Goal: Information Seeking & Learning: Learn about a topic

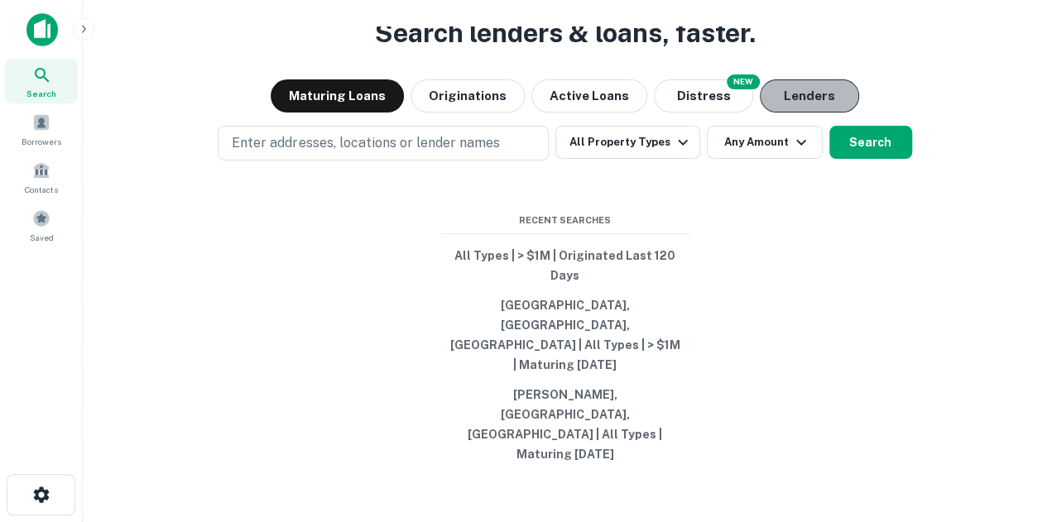
click at [525, 113] on button "Lenders" at bounding box center [809, 95] width 99 height 33
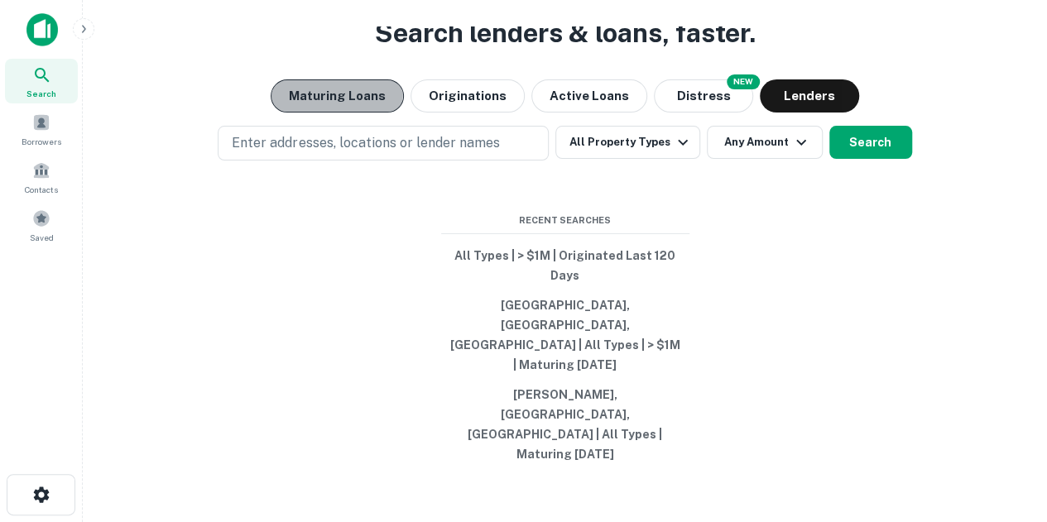
click at [339, 113] on button "Maturing Loans" at bounding box center [337, 95] width 133 height 33
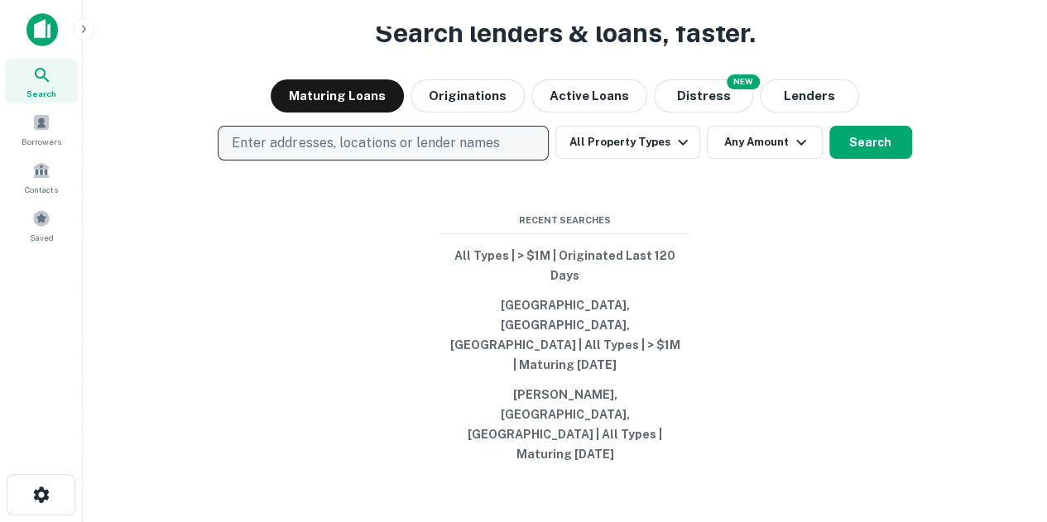
click at [361, 161] on button "Enter addresses, locations or lender names" at bounding box center [383, 143] width 331 height 35
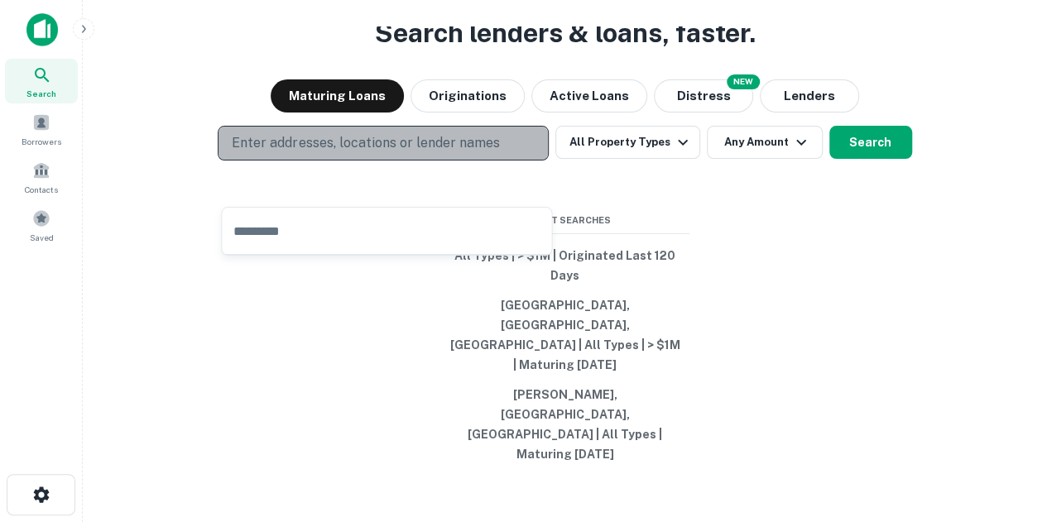
click at [376, 153] on p "Enter addresses, locations or lender names" at bounding box center [365, 143] width 267 height 20
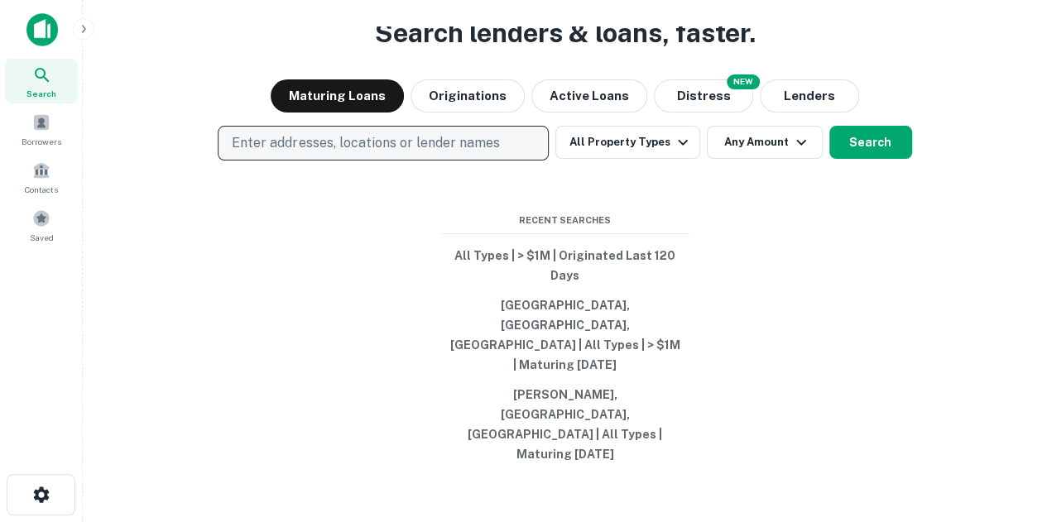
click at [379, 153] on p "Enter addresses, locations or lender names" at bounding box center [365, 143] width 267 height 20
type input "*****"
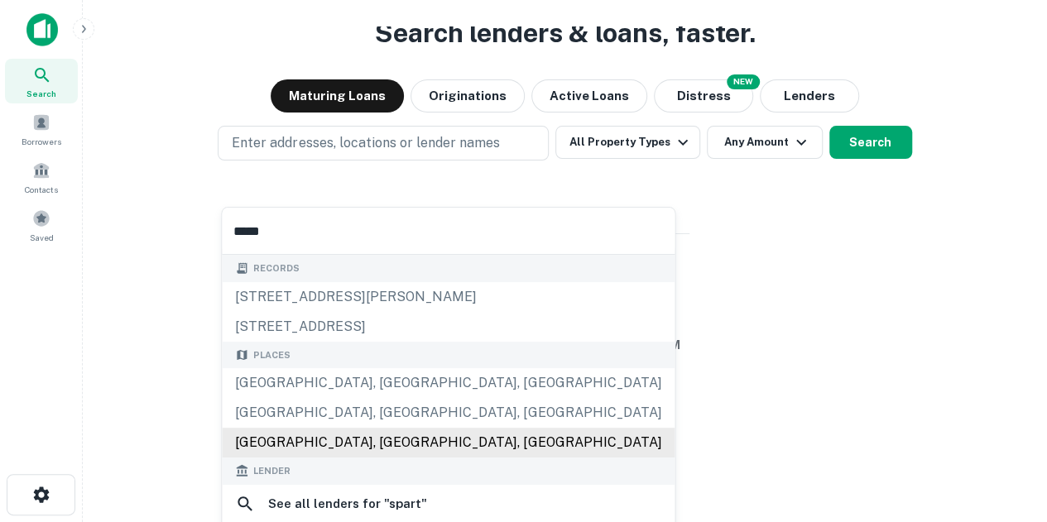
click at [352, 370] on div "[GEOGRAPHIC_DATA], [GEOGRAPHIC_DATA], [GEOGRAPHIC_DATA]" at bounding box center [448, 443] width 453 height 30
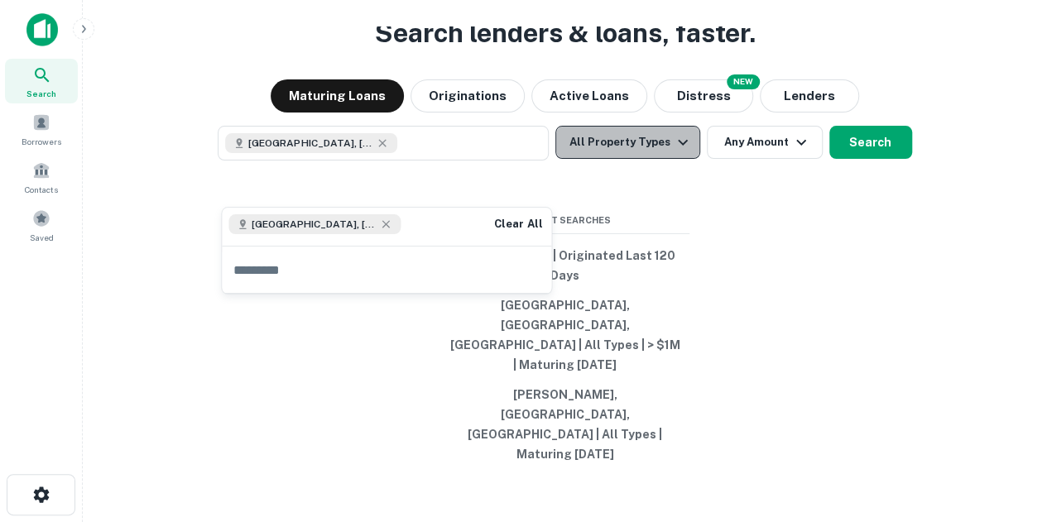
click at [525, 159] on button "All Property Types" at bounding box center [628, 142] width 144 height 33
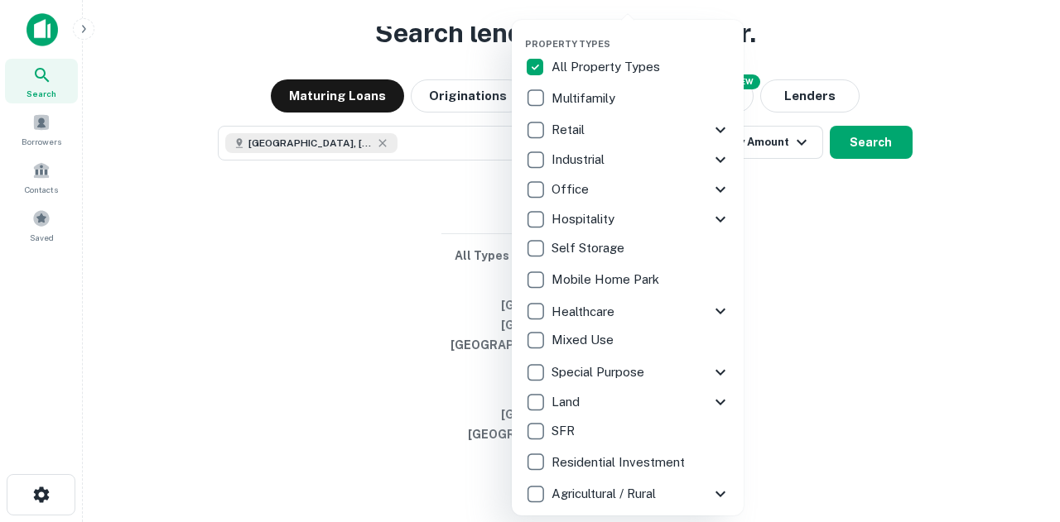
click at [525, 298] on div at bounding box center [530, 261] width 1060 height 522
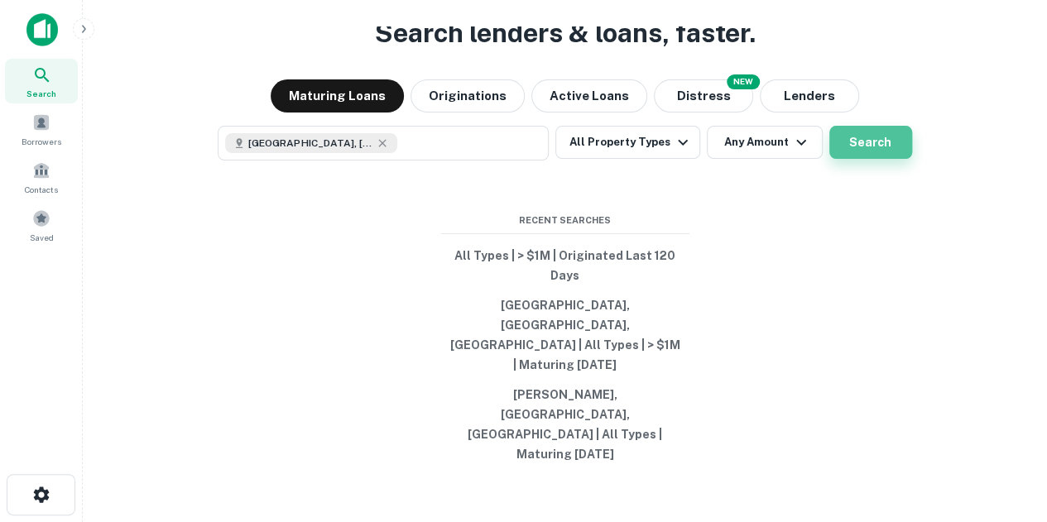
click at [525, 159] on button "Search" at bounding box center [871, 142] width 83 height 33
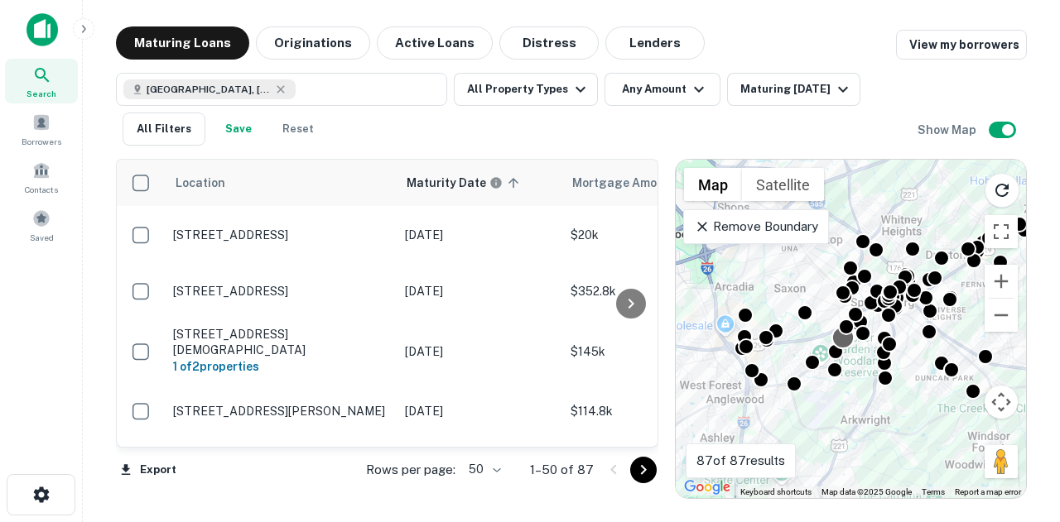
drag, startPoint x: 765, startPoint y: 331, endPoint x: 852, endPoint y: 339, distance: 87.3
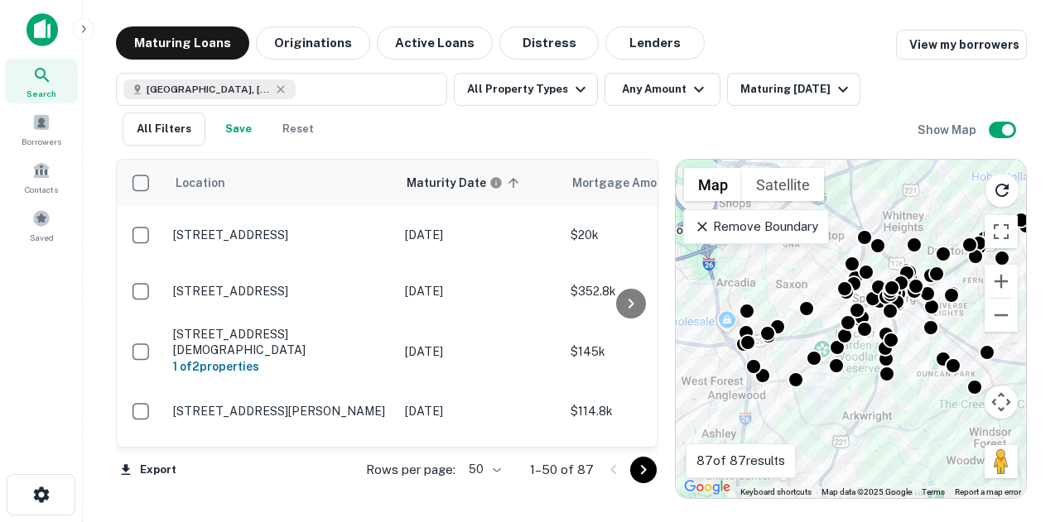
drag, startPoint x: 637, startPoint y: 46, endPoint x: 691, endPoint y: 60, distance: 55.8
click at [525, 46] on button "Lenders" at bounding box center [654, 42] width 99 height 33
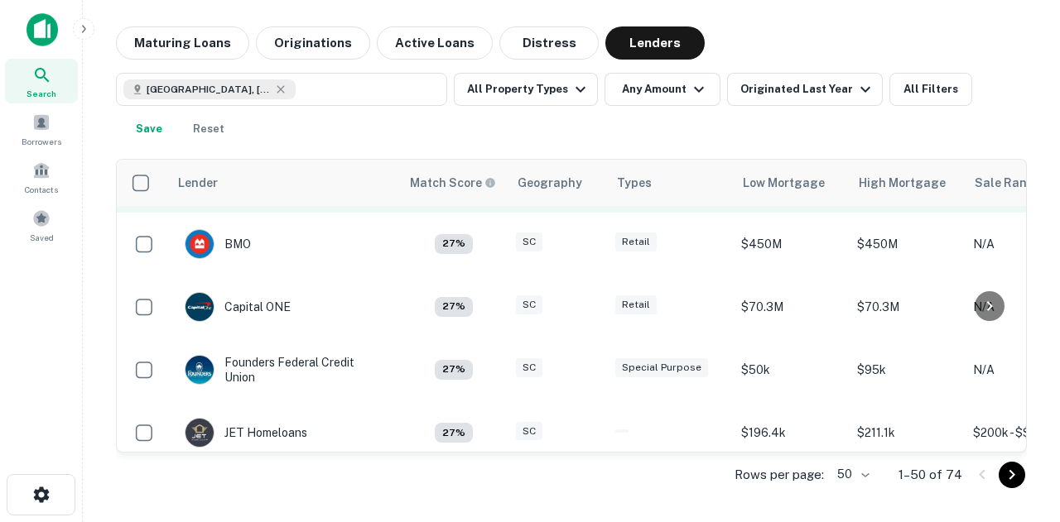
scroll to position [1382, 0]
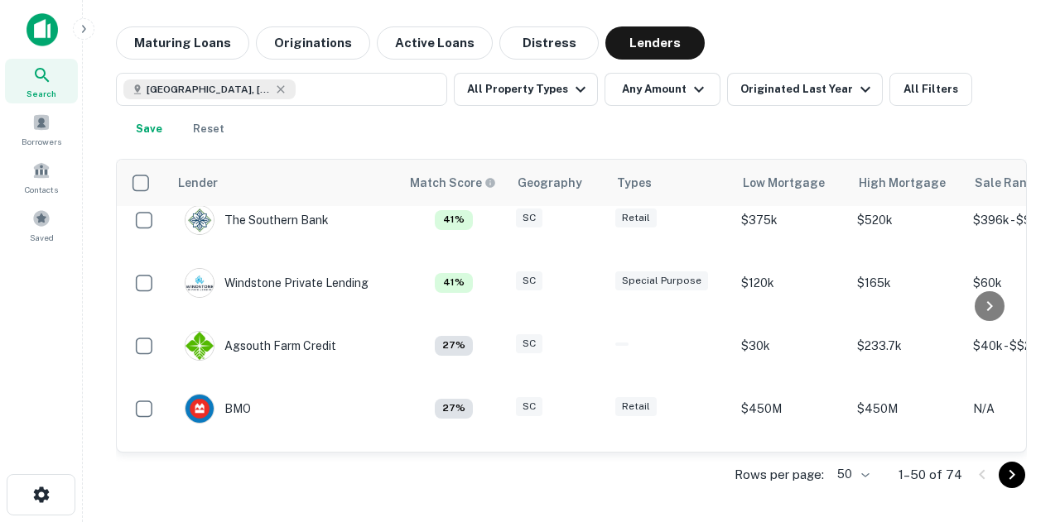
click at [525, 370] on body "Search Borrowers Contacts Saved Maturing Loans Originations Active Loans Distre…" at bounding box center [530, 261] width 1060 height 522
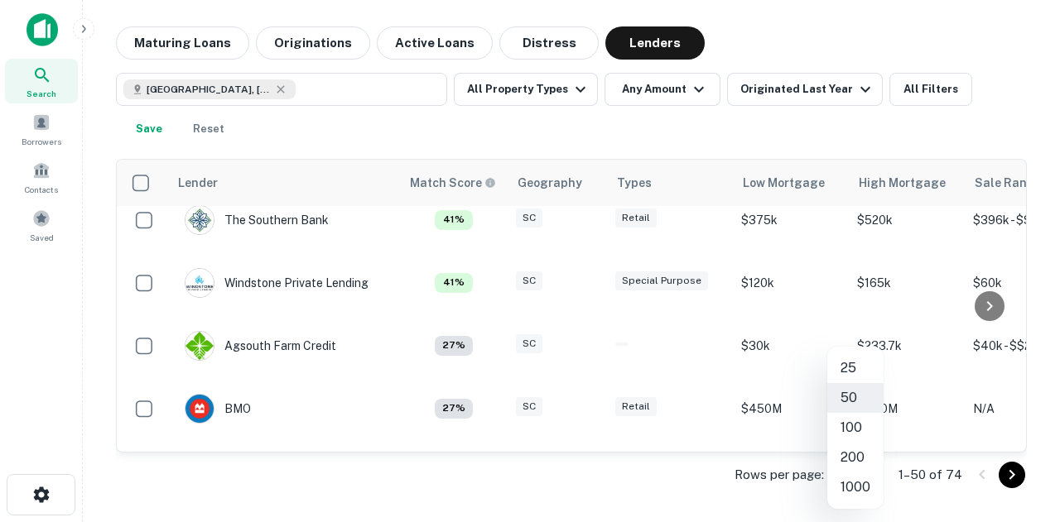
click at [525, 370] on li "1000" at bounding box center [855, 488] width 56 height 30
type input "****"
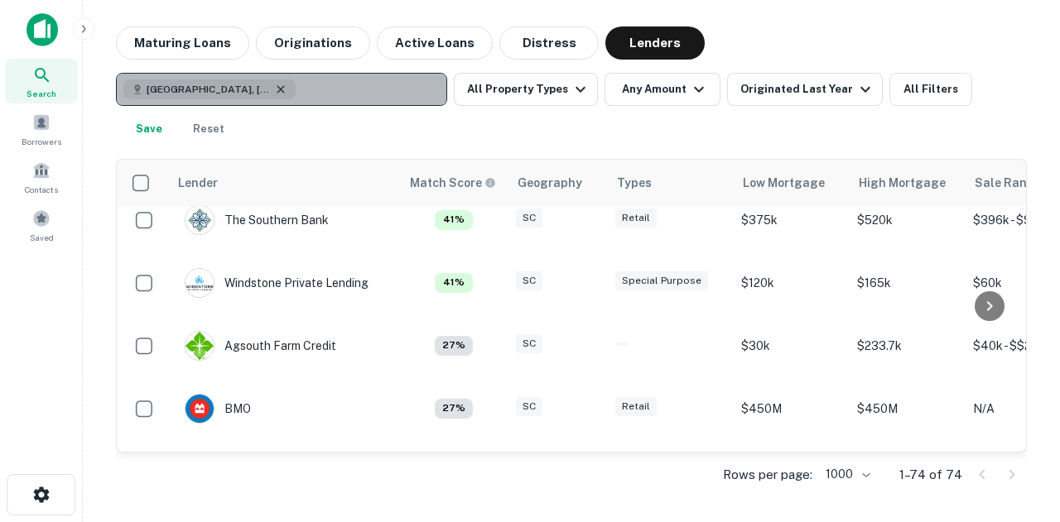
click at [274, 93] on icon "button" at bounding box center [280, 89] width 13 height 13
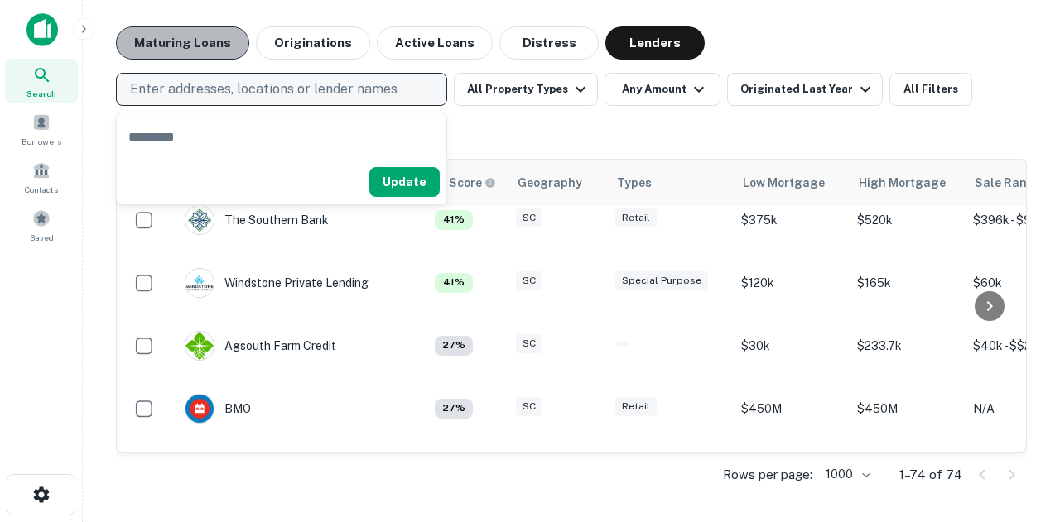
click at [181, 41] on button "Maturing Loans" at bounding box center [182, 42] width 133 height 33
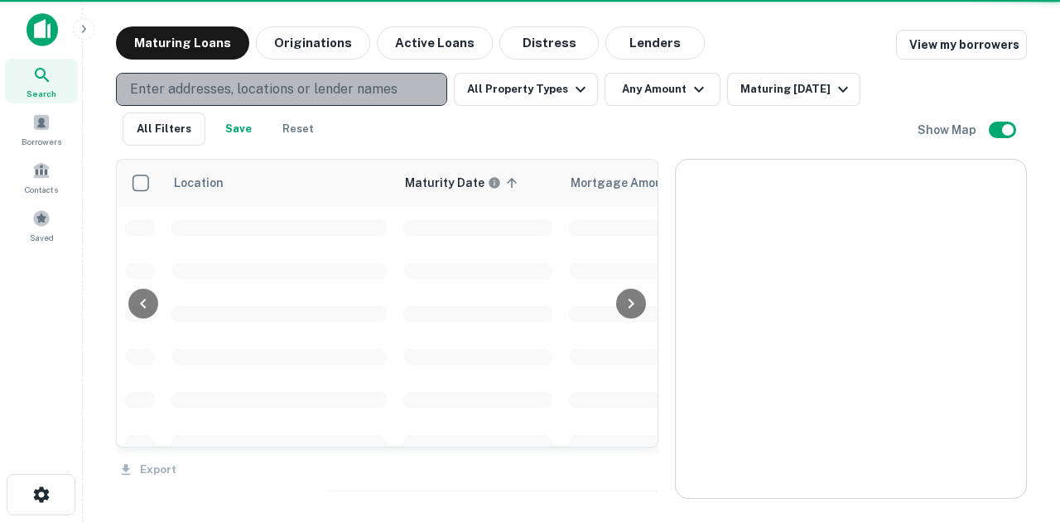
click at [282, 89] on p "Enter addresses, locations or lender names" at bounding box center [263, 89] width 267 height 20
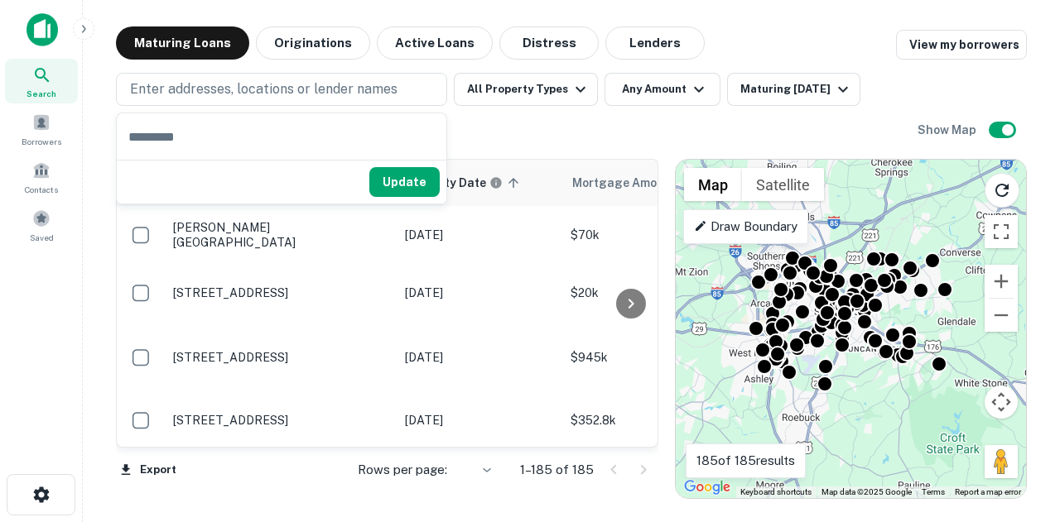
drag, startPoint x: 701, startPoint y: 135, endPoint x: 675, endPoint y: 158, distance: 34.6
click at [525, 135] on div "Enter addresses, locations or lender names All Property Types Any Amount Maturi…" at bounding box center [517, 109] width 802 height 73
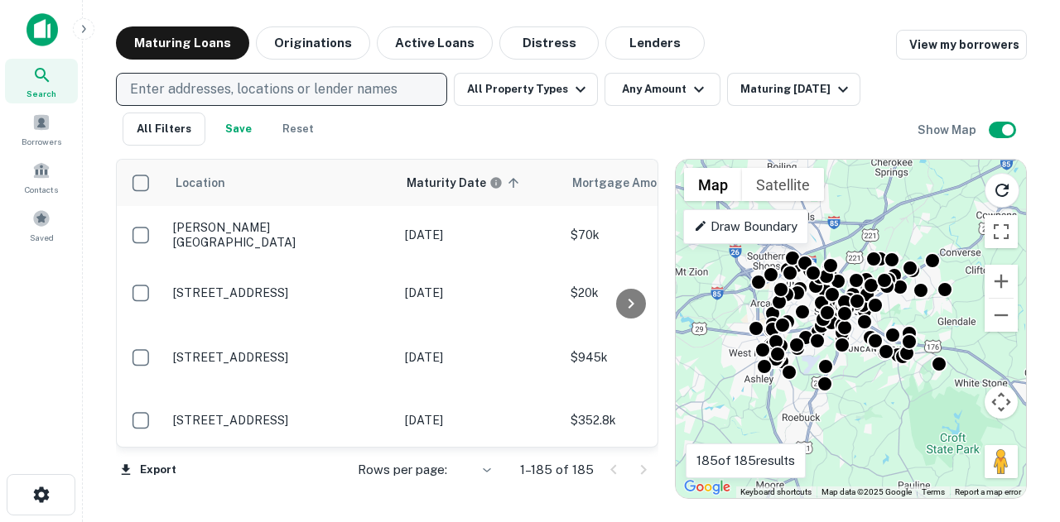
click at [320, 93] on p "Enter addresses, locations or lender names" at bounding box center [263, 89] width 267 height 20
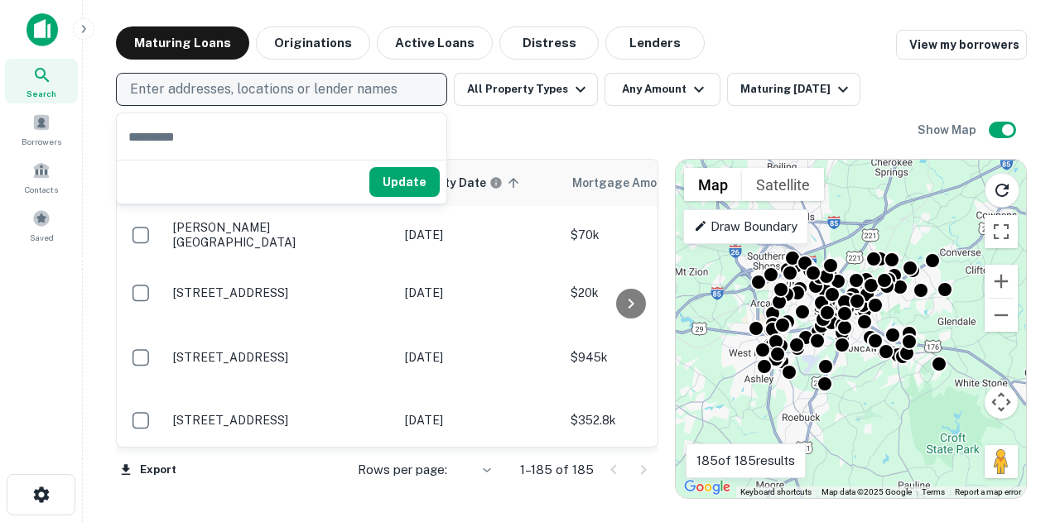
type input "**********"
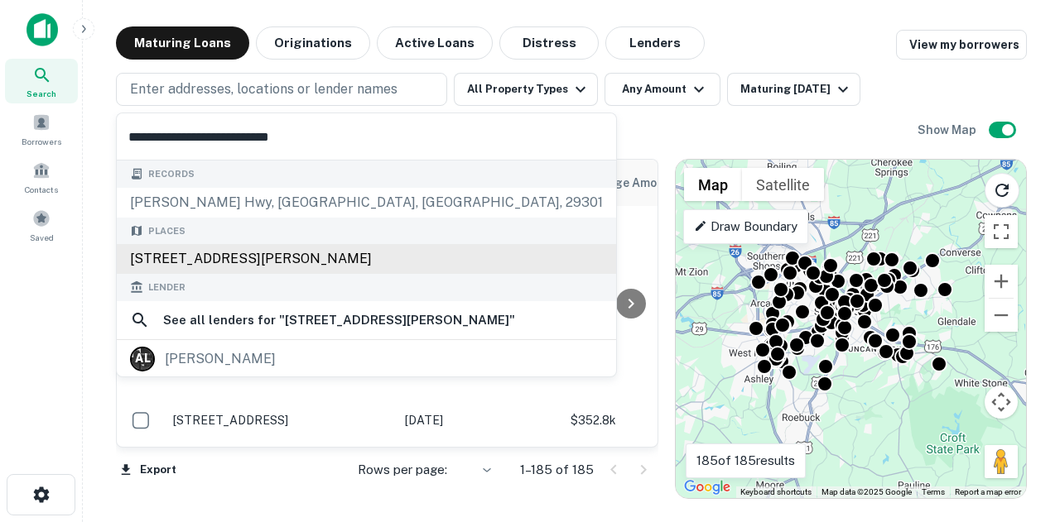
click at [376, 262] on div "[STREET_ADDRESS][PERSON_NAME]" at bounding box center [366, 259] width 499 height 30
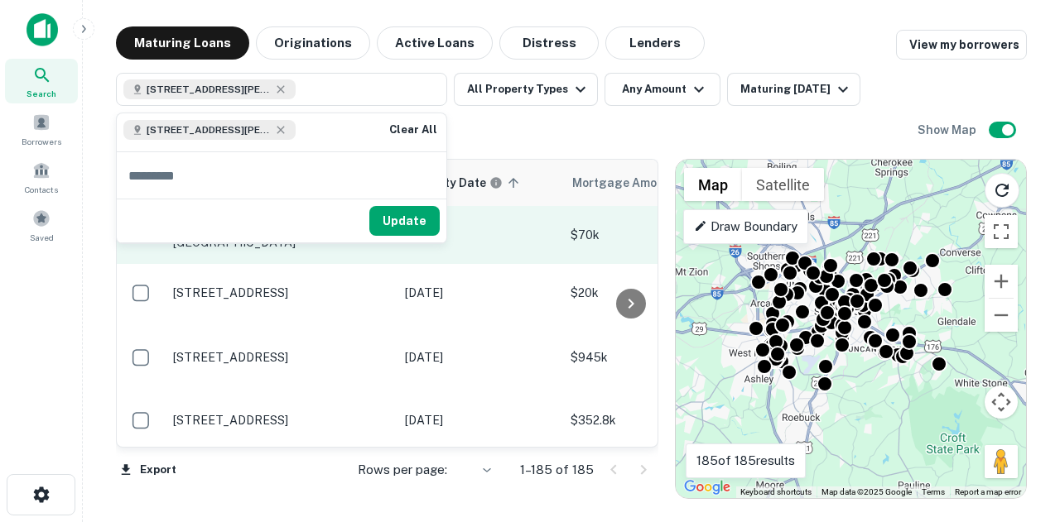
click at [421, 211] on button "Update" at bounding box center [404, 221] width 70 height 30
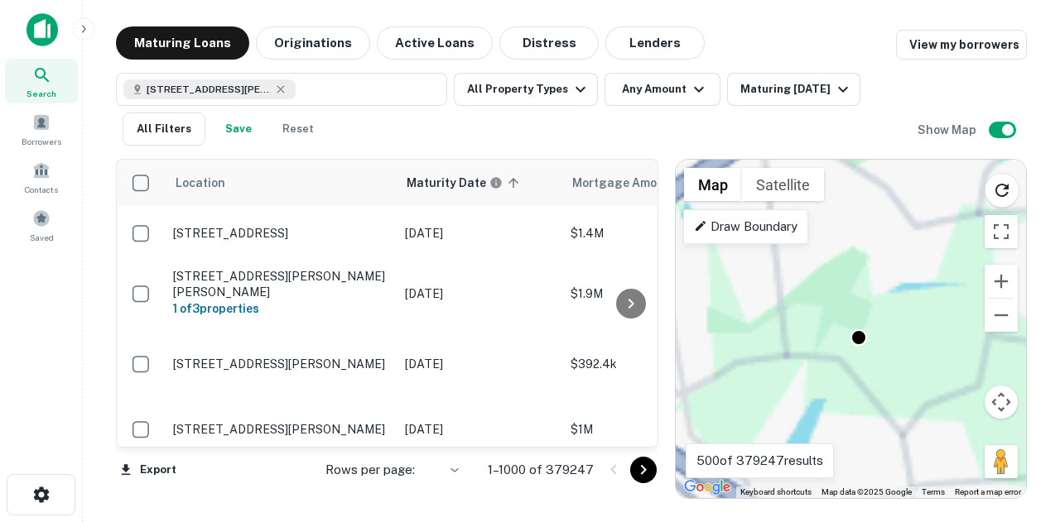
drag, startPoint x: 46, startPoint y: 31, endPoint x: 115, endPoint y: 0, distance: 75.2
click at [46, 31] on img at bounding box center [41, 29] width 31 height 33
click at [79, 31] on icon "button" at bounding box center [83, 28] width 13 height 13
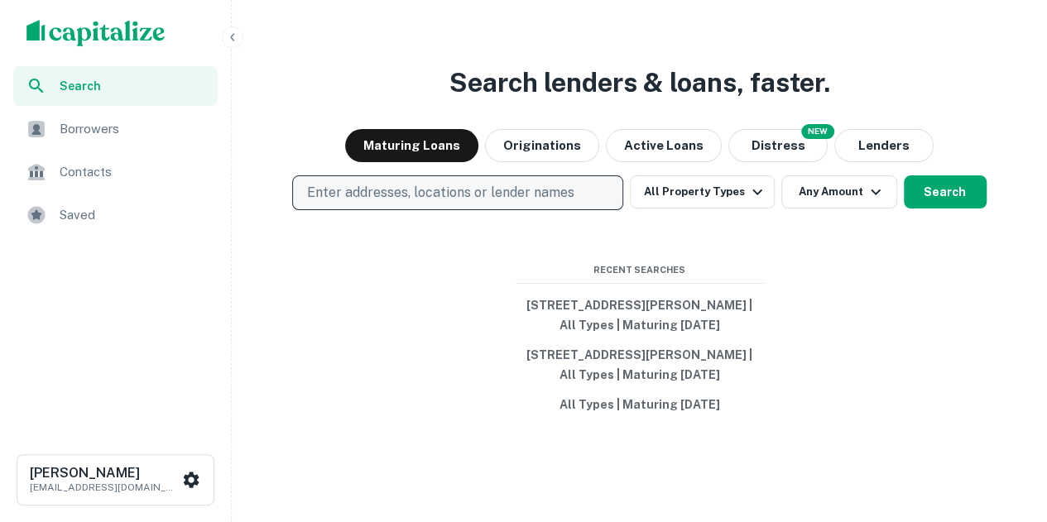
click at [425, 183] on p "Enter addresses, locations or lender names" at bounding box center [439, 193] width 267 height 20
type input "**********"
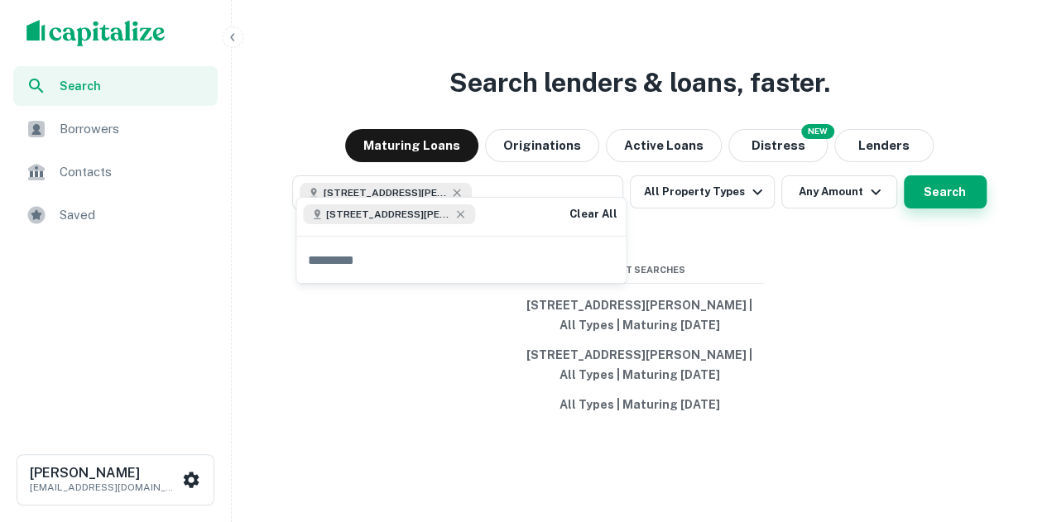
click at [979, 176] on button "Search" at bounding box center [945, 192] width 83 height 33
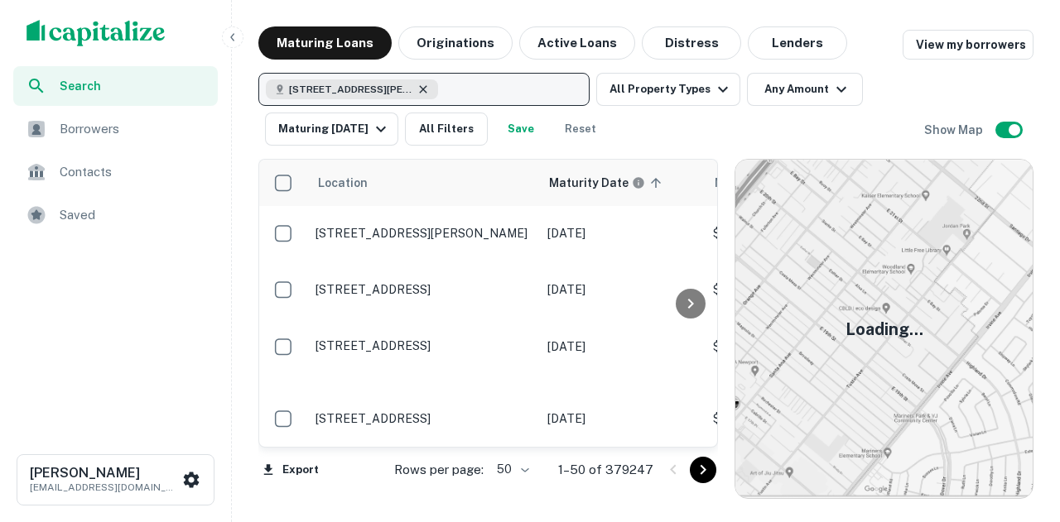
click at [422, 93] on icon "button" at bounding box center [422, 89] width 13 height 13
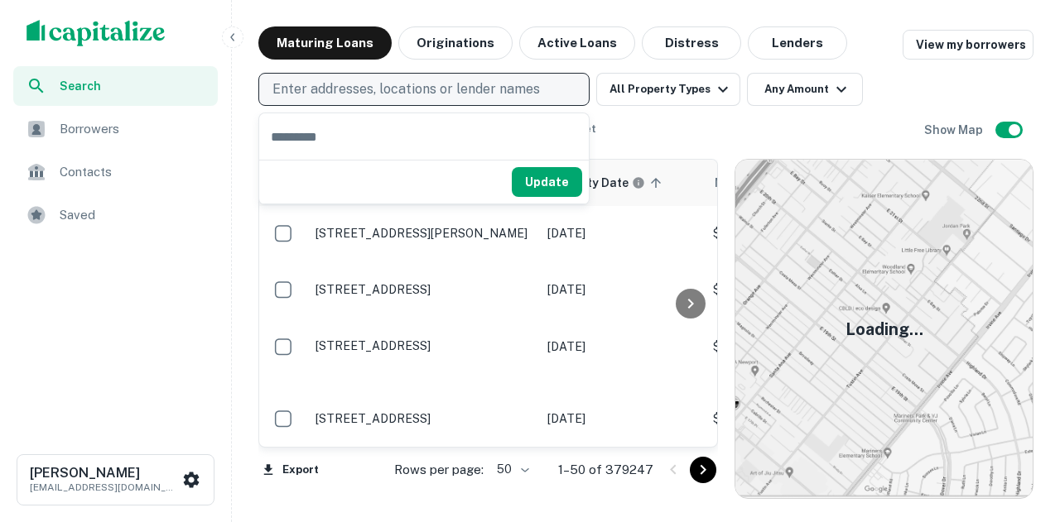
click at [435, 85] on p "Enter addresses, locations or lender names" at bounding box center [405, 89] width 267 height 20
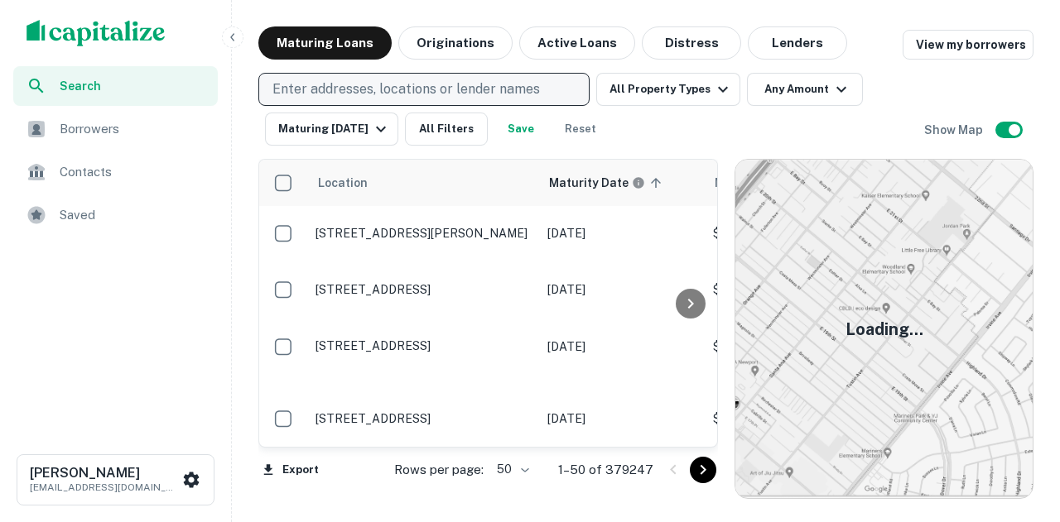
click at [436, 85] on p "Enter addresses, locations or lender names" at bounding box center [405, 89] width 267 height 20
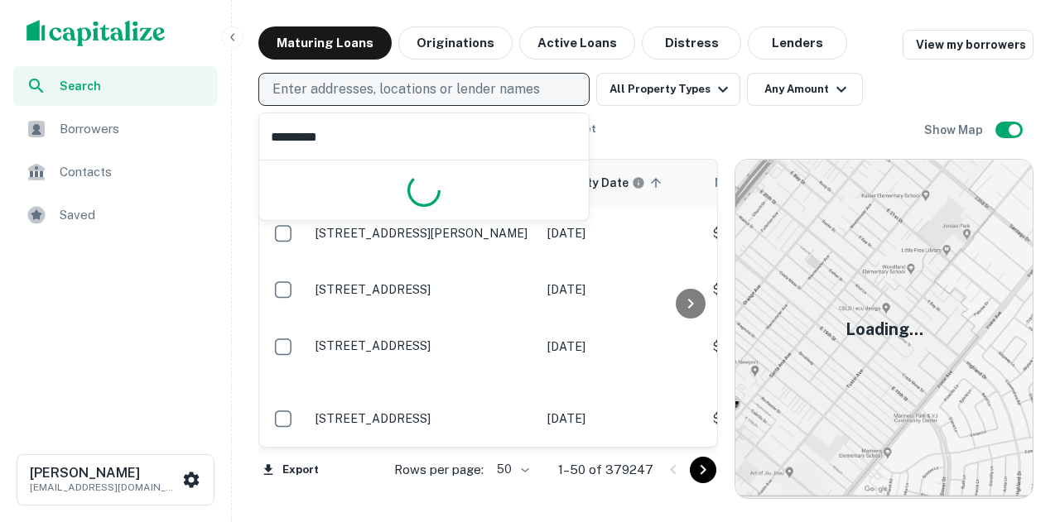
type input "**********"
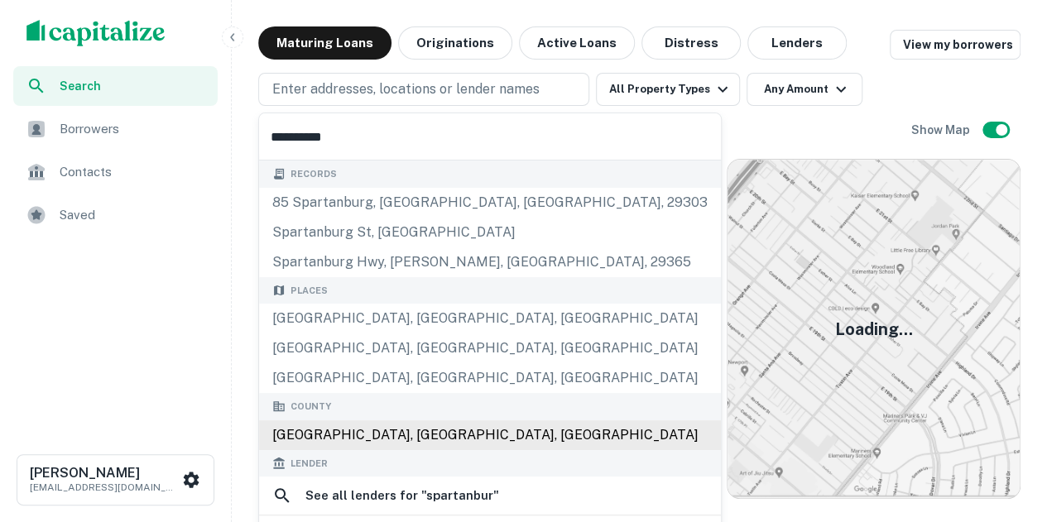
click at [471, 430] on div "Spartanburg County, SC, USA" at bounding box center [490, 436] width 462 height 30
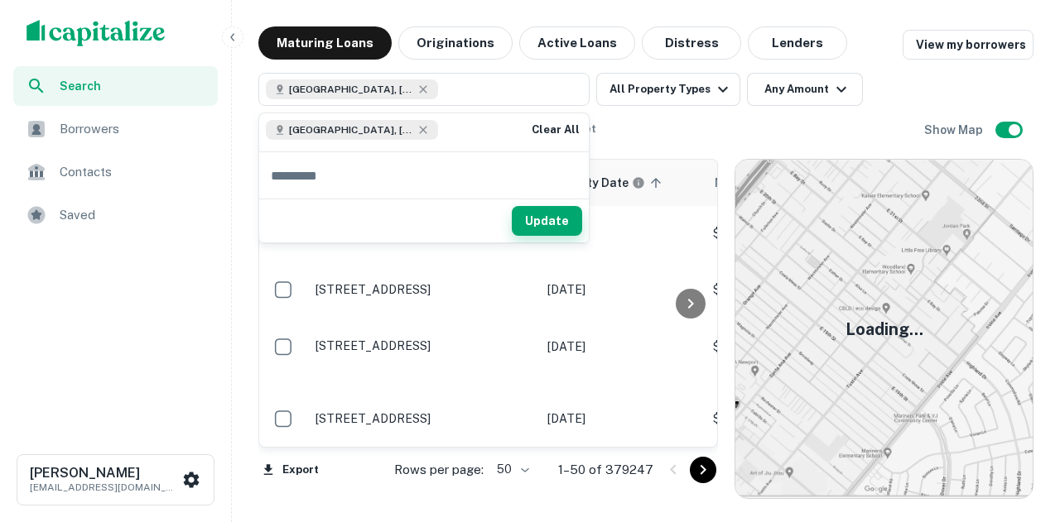
click at [543, 220] on button "Update" at bounding box center [547, 221] width 70 height 30
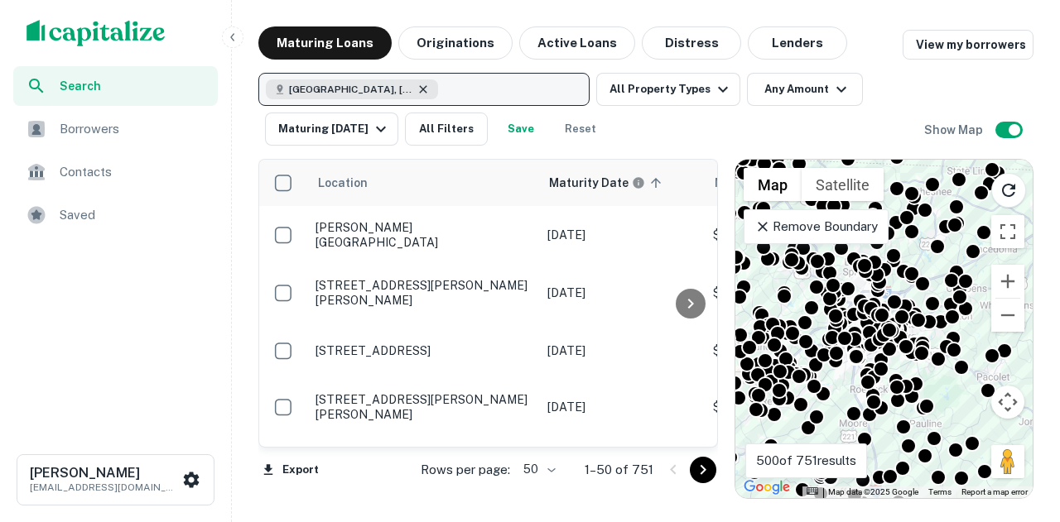
click at [426, 85] on icon "button" at bounding box center [422, 89] width 13 height 13
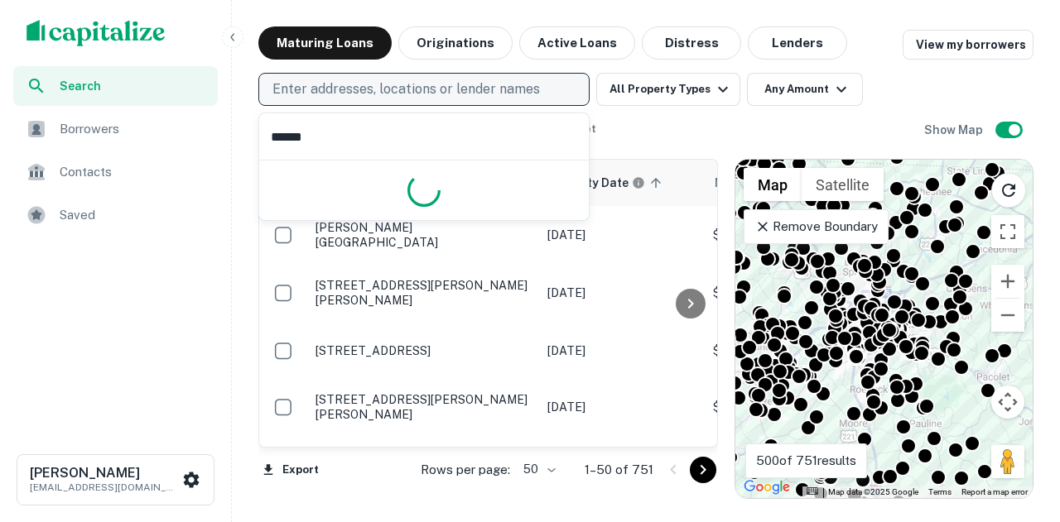
type input "*******"
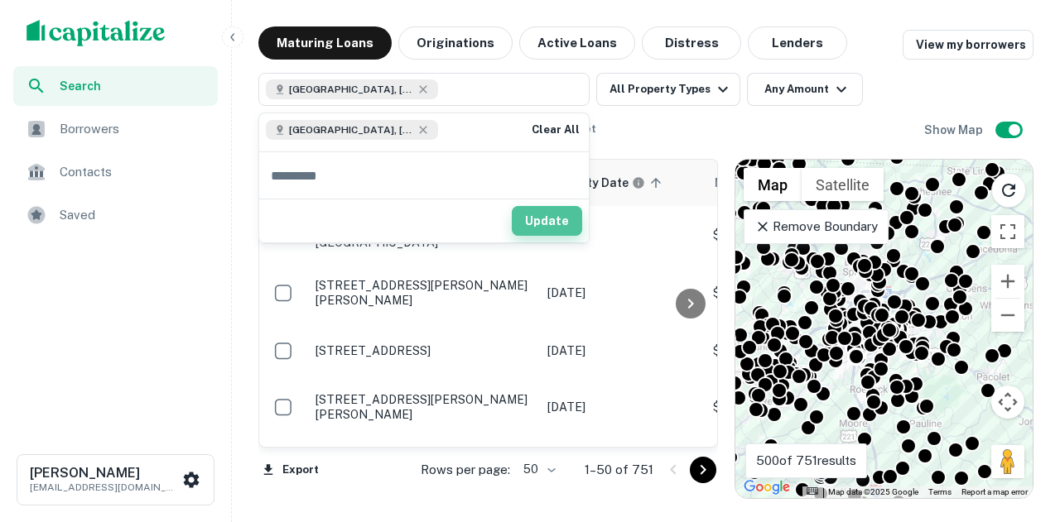
click at [522, 207] on button "Update" at bounding box center [547, 221] width 70 height 30
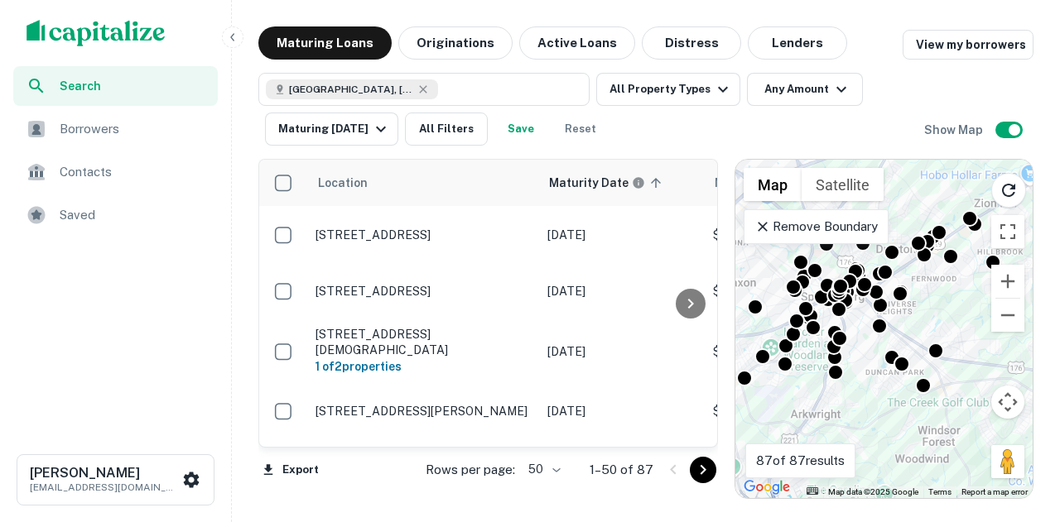
click at [790, 220] on p "Remove Boundary" at bounding box center [815, 227] width 123 height 20
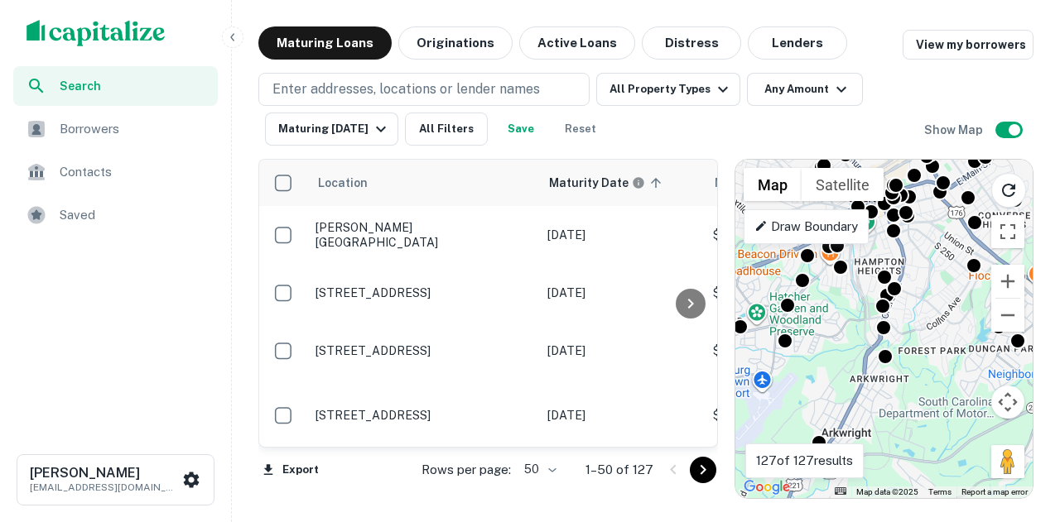
drag, startPoint x: 838, startPoint y: 340, endPoint x: 915, endPoint y: 200, distance: 160.5
click at [915, 200] on div "To navigate, press the arrow keys. To activate drag with keyboard, press Alt + …" at bounding box center [883, 329] width 297 height 339
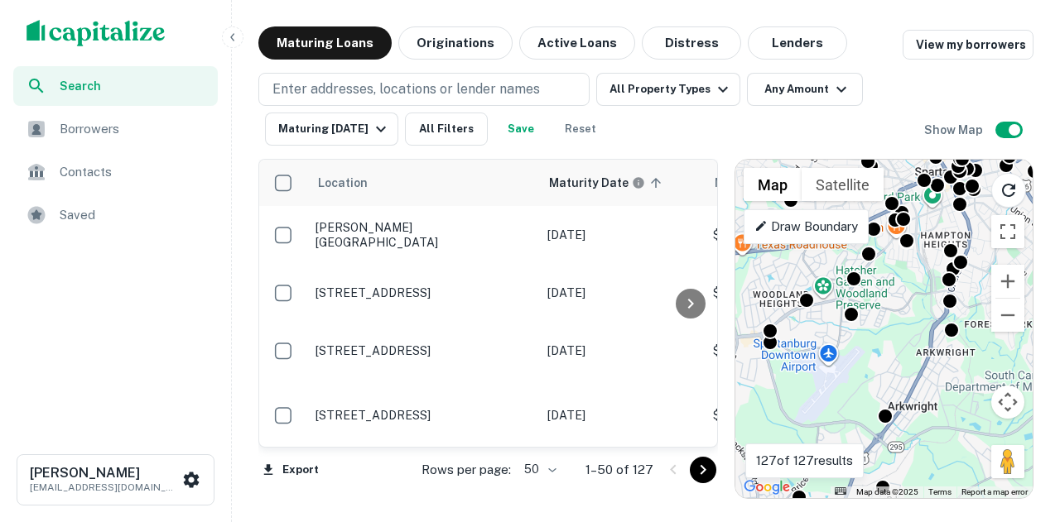
drag, startPoint x: 912, startPoint y: 270, endPoint x: 987, endPoint y: 249, distance: 77.3
click at [987, 249] on div "To activate drag with keyboard, press Alt + Enter. Once in keyboard drag state,…" at bounding box center [883, 329] width 297 height 339
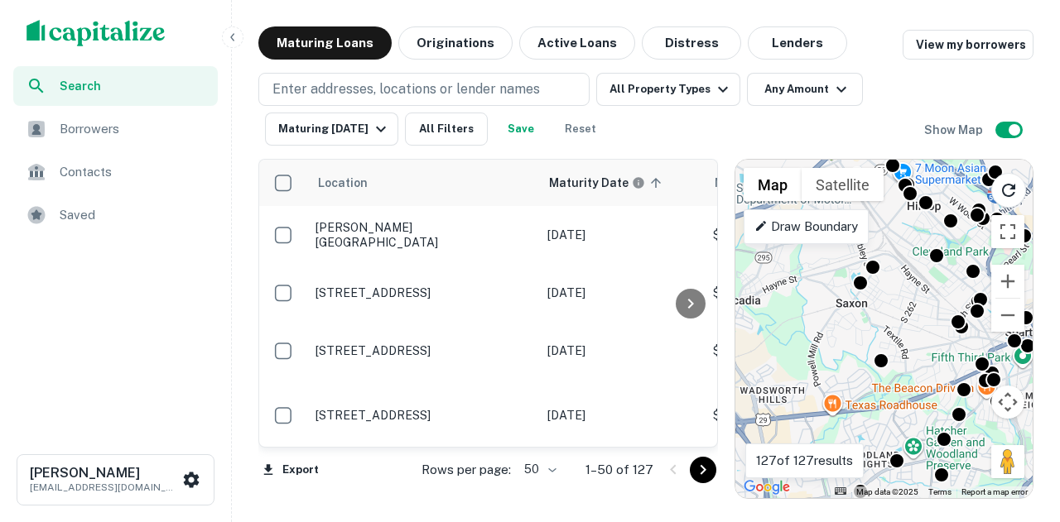
drag, startPoint x: 843, startPoint y: 357, endPoint x: 923, endPoint y: 478, distance: 145.1
click at [923, 478] on div "To activate drag with keyboard, press Alt + Enter. Once in keyboard drag state,…" at bounding box center [883, 329] width 297 height 339
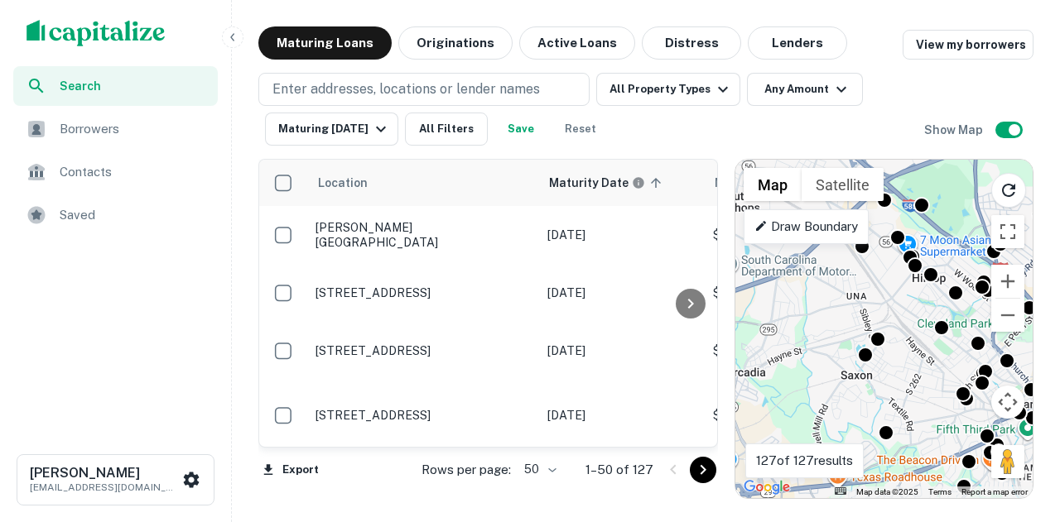
drag, startPoint x: 848, startPoint y: 320, endPoint x: 856, endPoint y: 409, distance: 89.0
click at [856, 409] on div "To activate drag with keyboard, press Alt + Enter. Once in keyboard drag state,…" at bounding box center [883, 329] width 297 height 339
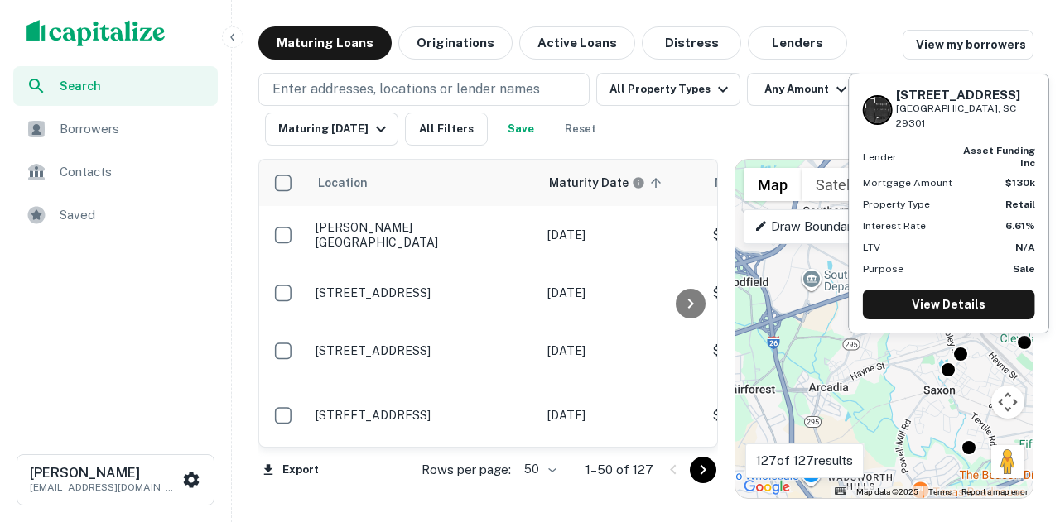
drag, startPoint x: 864, startPoint y: 332, endPoint x: 907, endPoint y: 369, distance: 56.3
click at [954, 355] on div "To activate drag with keyboard, press Alt + Enter. Once in keyboard drag state,…" at bounding box center [883, 329] width 297 height 339
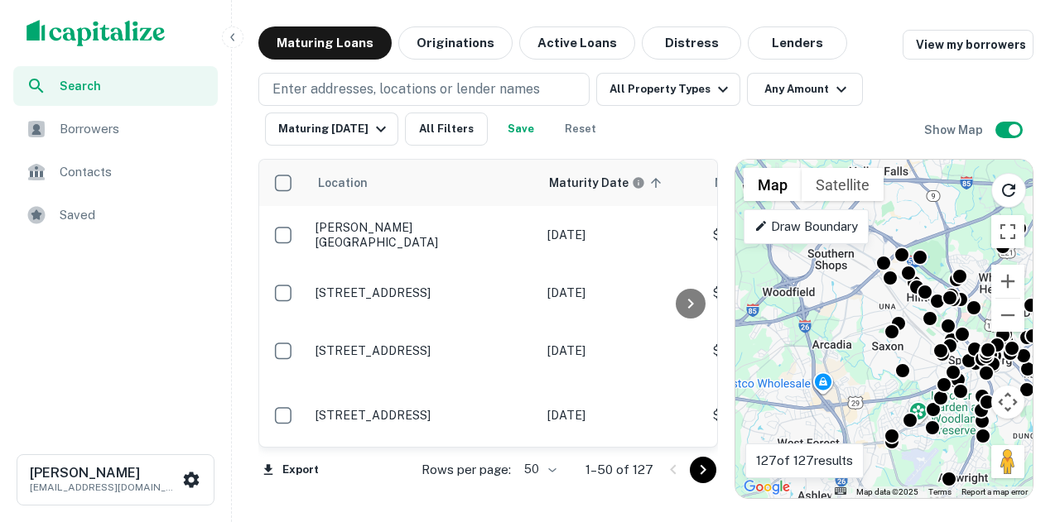
click at [854, 223] on p "Draw Boundary" at bounding box center [806, 227] width 104 height 20
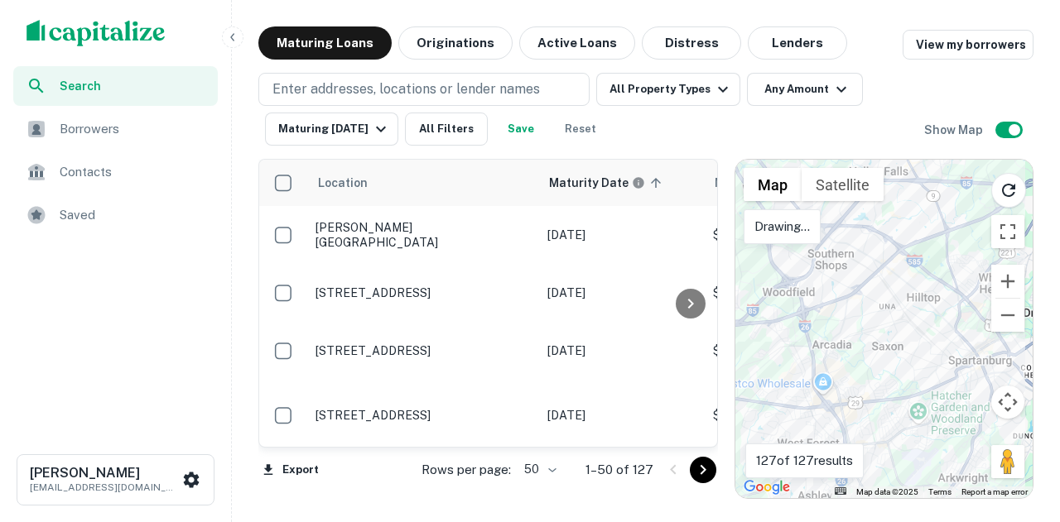
drag, startPoint x: 757, startPoint y: 388, endPoint x: 855, endPoint y: 239, distance: 178.2
click at [855, 239] on div at bounding box center [883, 329] width 297 height 339
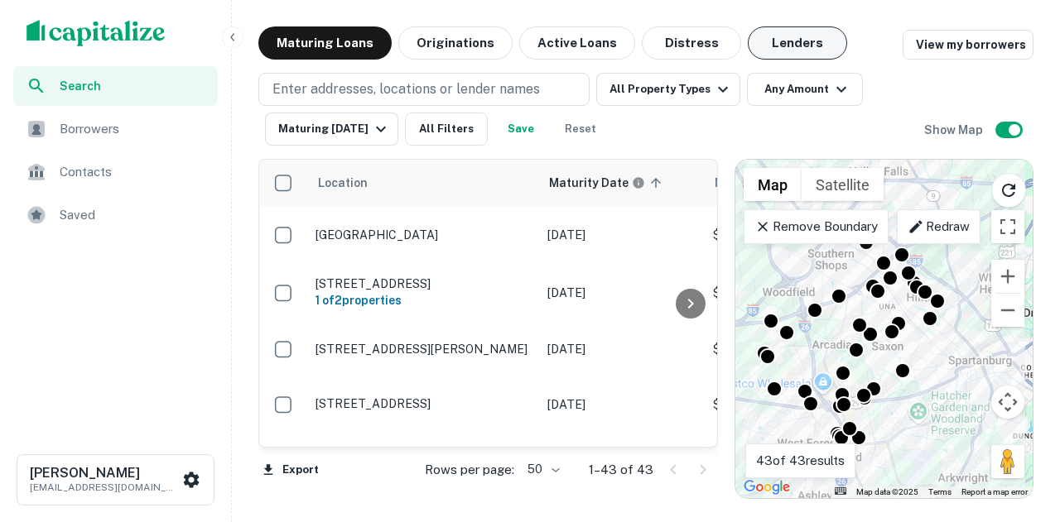
click at [763, 43] on button "Lenders" at bounding box center [797, 42] width 99 height 33
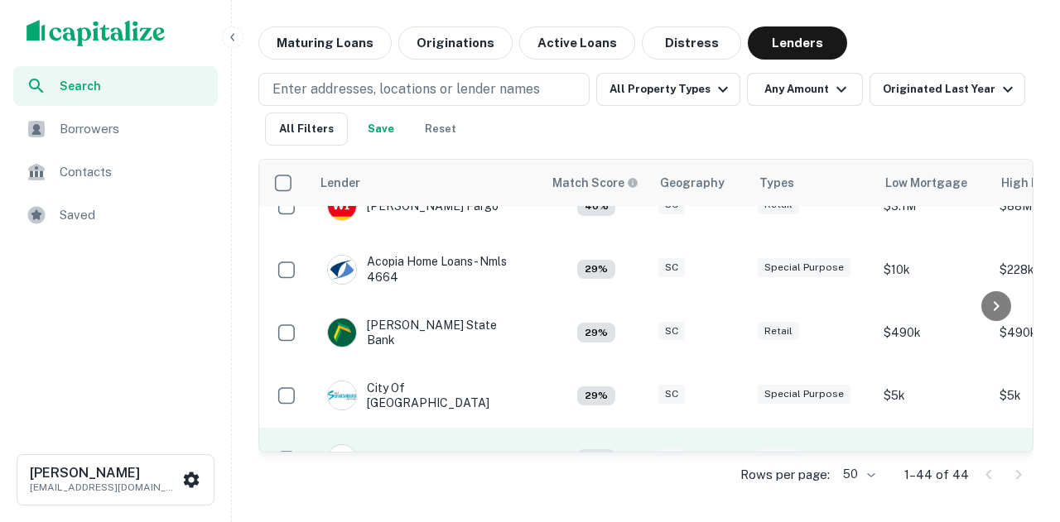
scroll to position [248, 0]
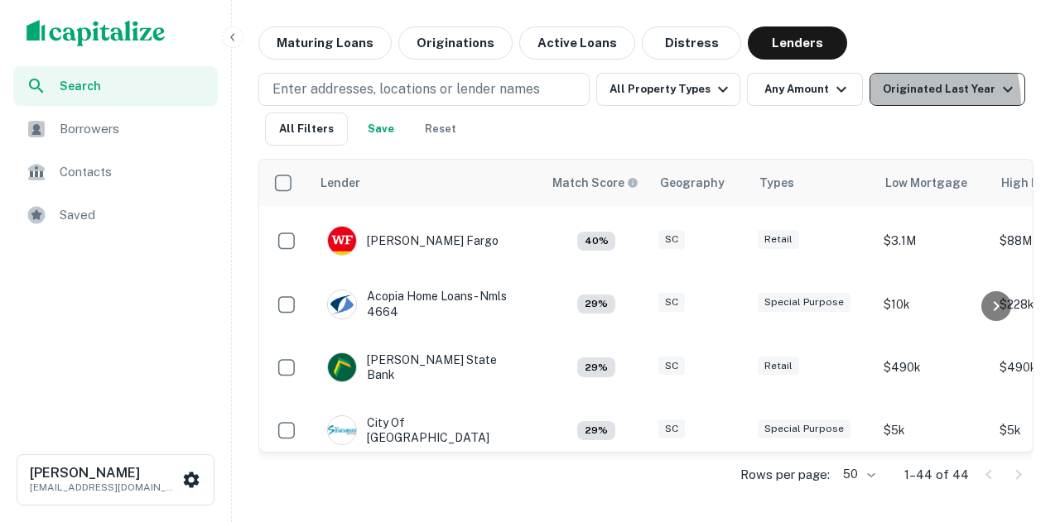
click at [877, 104] on button "Originated Last Year" at bounding box center [947, 89] width 156 height 33
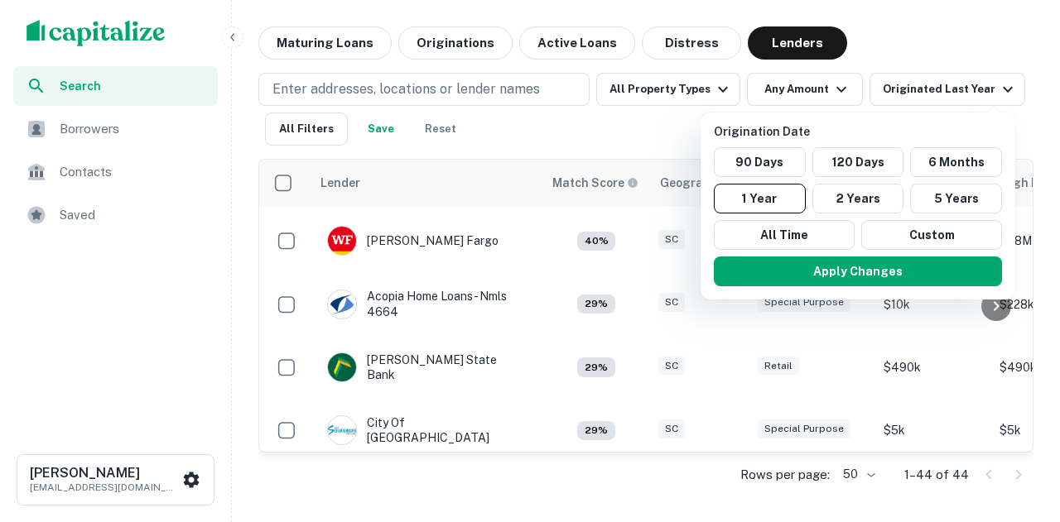
click at [971, 39] on div at bounding box center [530, 261] width 1060 height 522
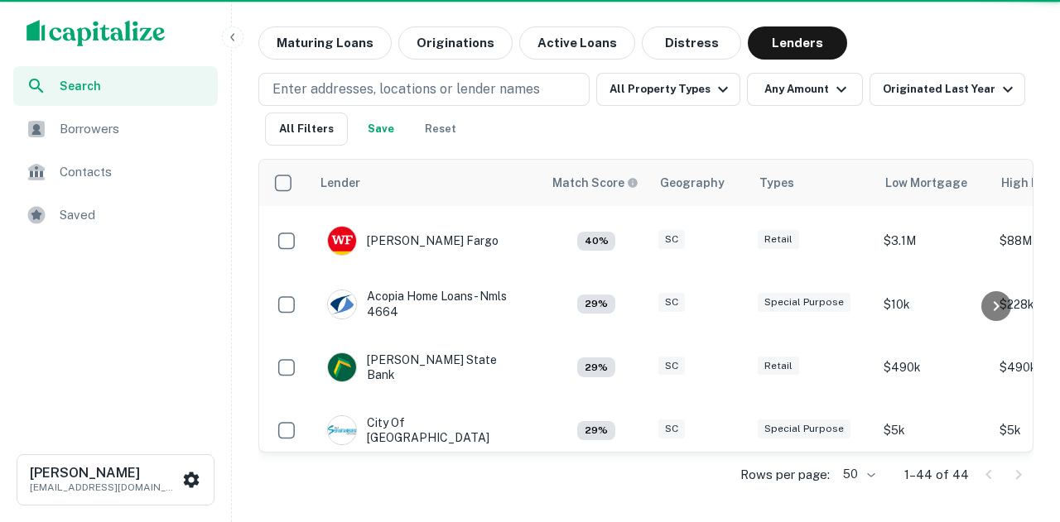
click at [944, 66] on div "Enter addresses, locations or lender names All Property Types Any Amount Origin…" at bounding box center [645, 103] width 775 height 86
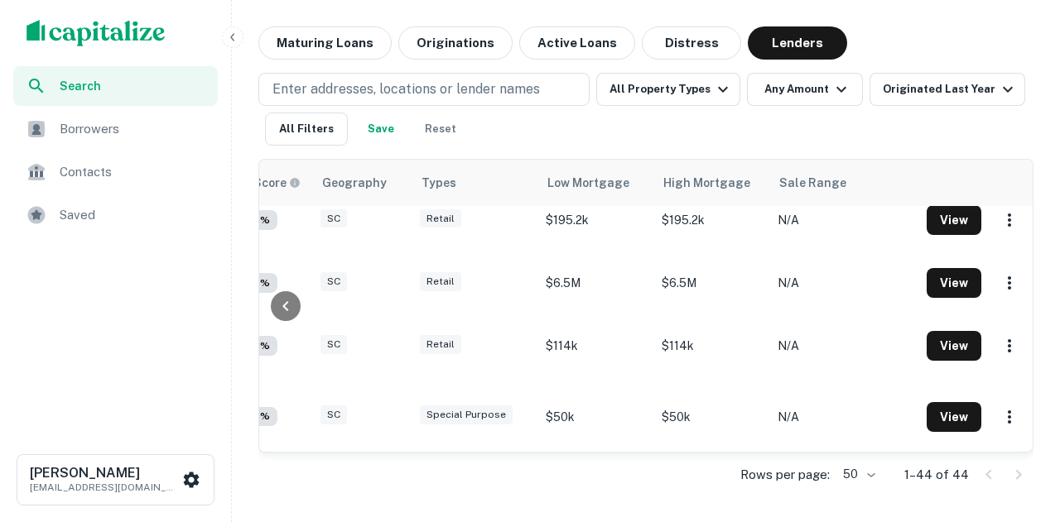
scroll to position [2539, 344]
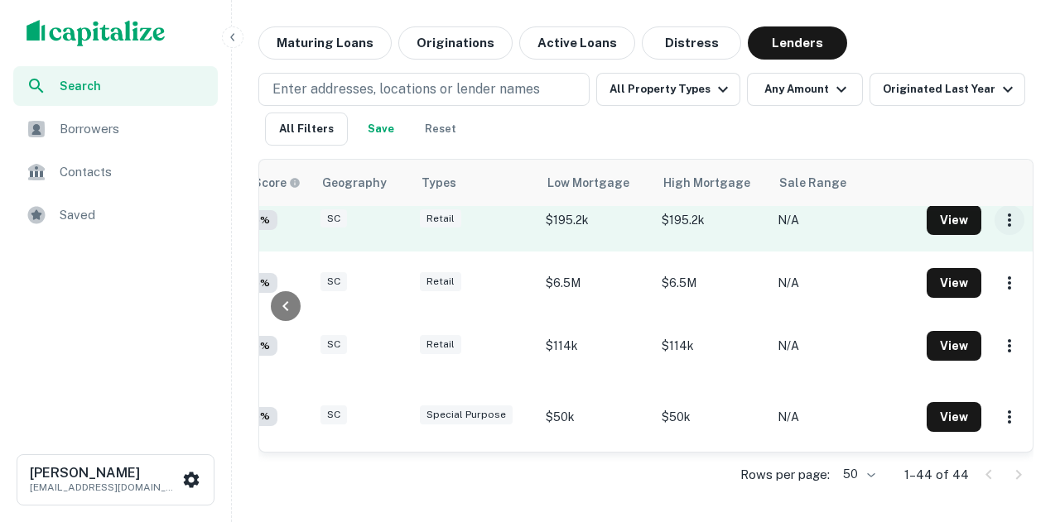
click at [999, 226] on icon "button" at bounding box center [1009, 220] width 20 height 20
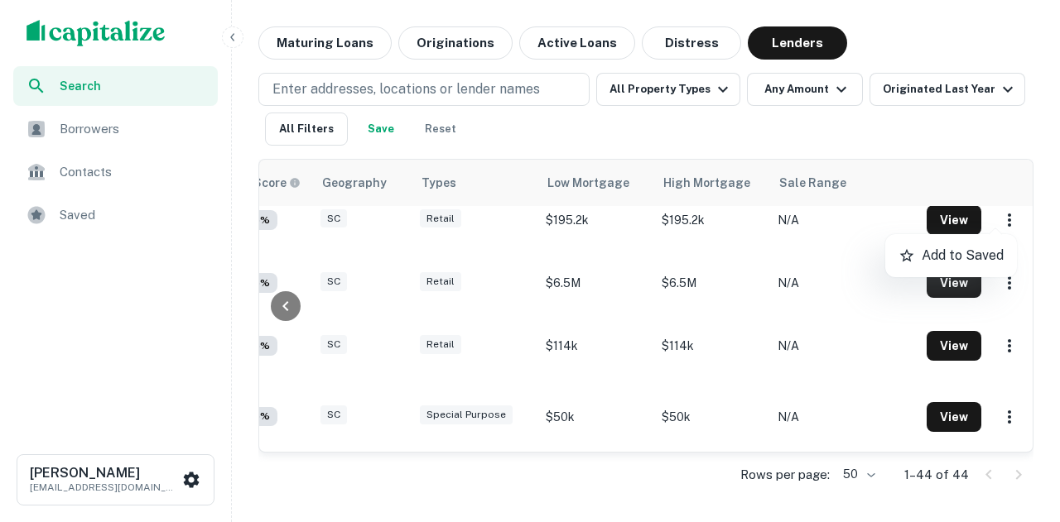
click at [743, 446] on div at bounding box center [530, 261] width 1060 height 522
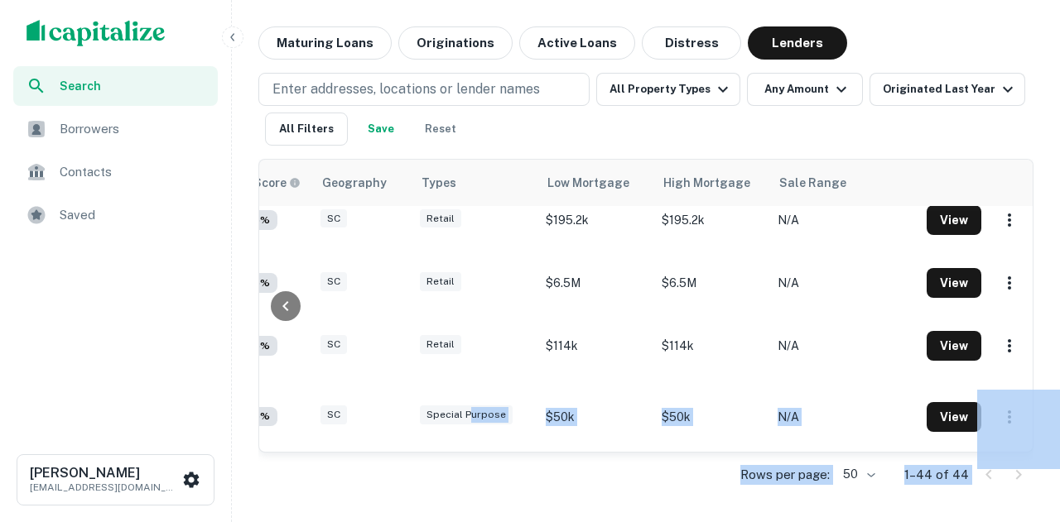
drag, startPoint x: 740, startPoint y: 448, endPoint x: 519, endPoint y: 445, distance: 221.1
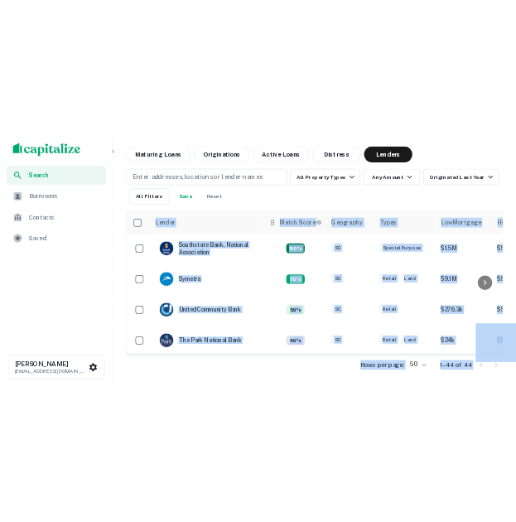
scroll to position [0, 0]
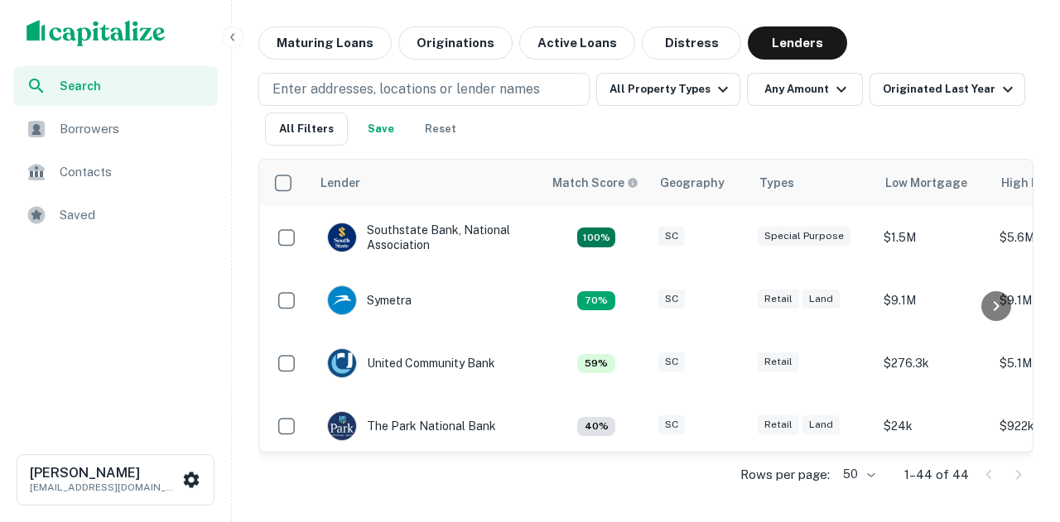
click at [931, 119] on div "Enter addresses, locations or lender names All Property Types Any Amount Origin…" at bounding box center [645, 109] width 775 height 73
click at [130, 372] on div "Search Borrowers Contacts Saved" at bounding box center [115, 248] width 231 height 365
